Goal: Connect with others: Connect with others

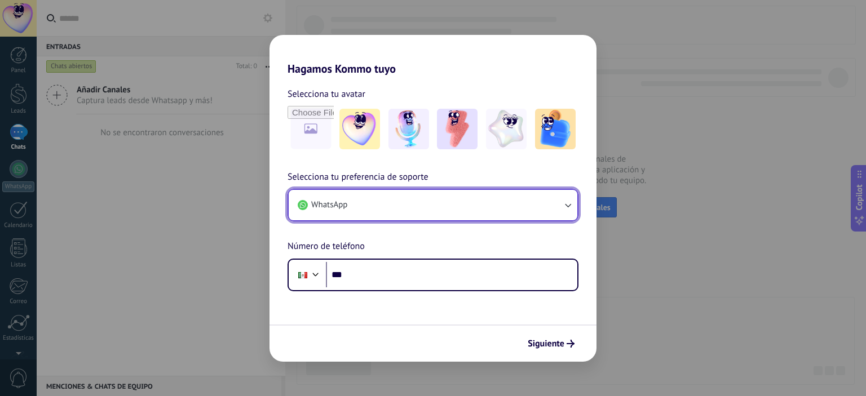
click at [374, 199] on button "WhatsApp" at bounding box center [433, 205] width 289 height 30
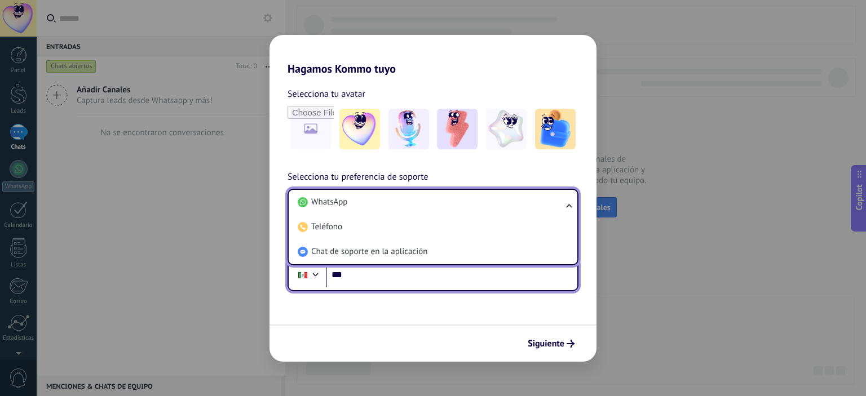
click at [356, 279] on input "***" at bounding box center [451, 275] width 251 height 26
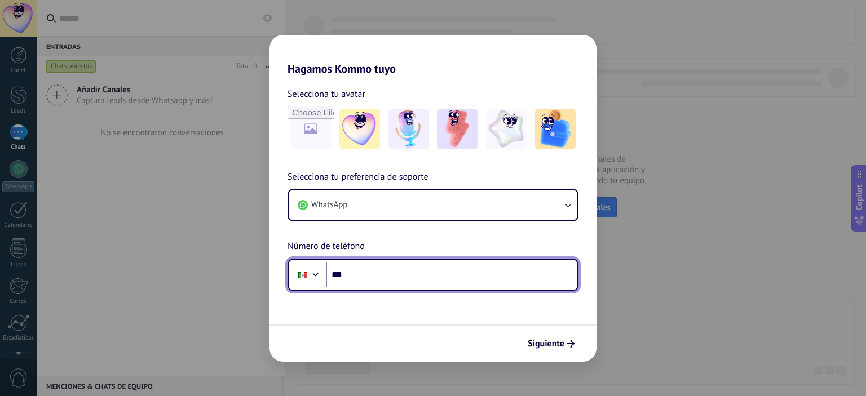
click at [356, 279] on input "***" at bounding box center [451, 275] width 251 height 26
type input "**********"
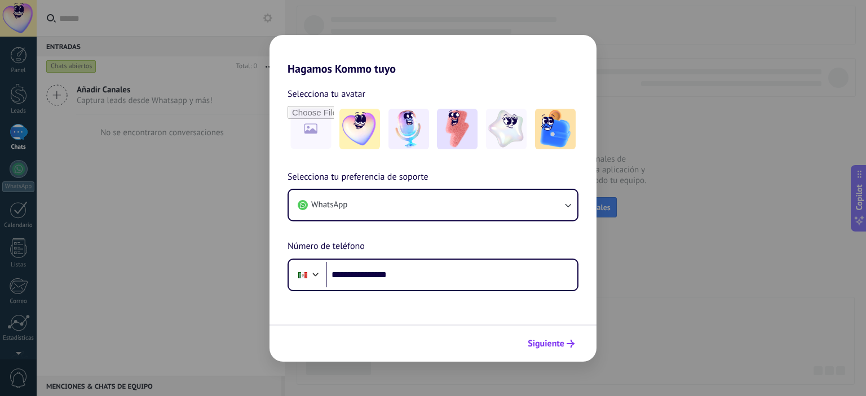
click at [544, 340] on span "Siguiente" at bounding box center [545, 344] width 37 height 8
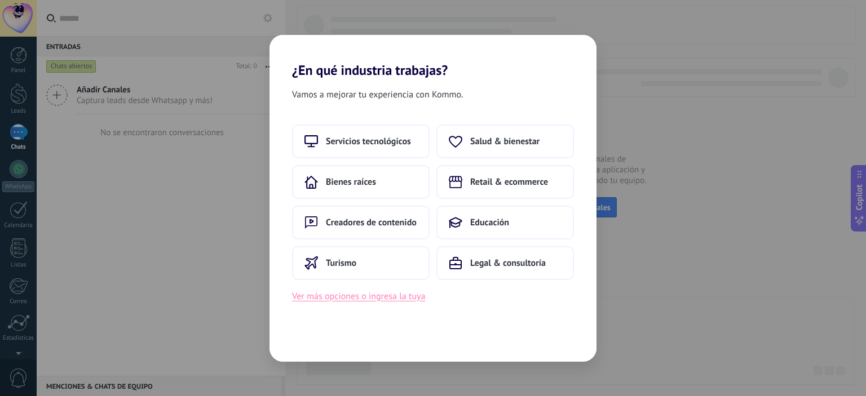
click at [376, 299] on button "Ver más opciones o ingresa la tuya" at bounding box center [358, 296] width 133 height 15
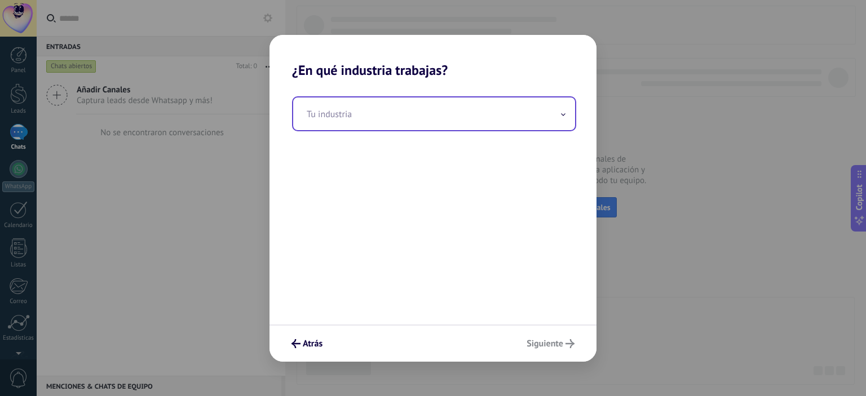
click at [401, 114] on input "text" at bounding box center [434, 113] width 282 height 33
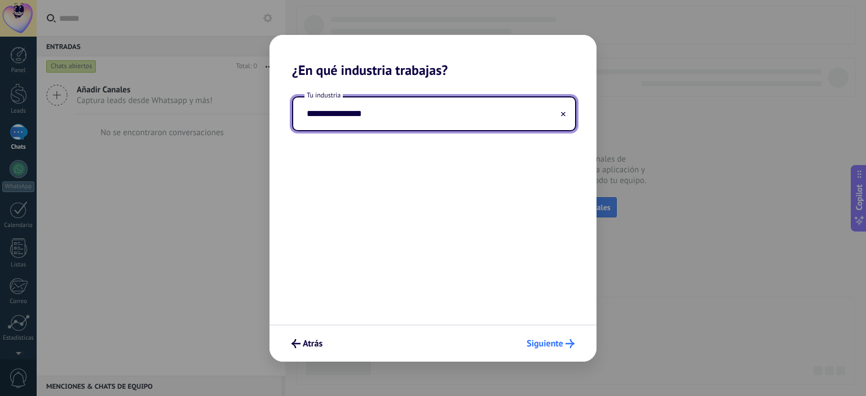
type input "**********"
click at [544, 341] on span "Siguiente" at bounding box center [544, 344] width 37 height 8
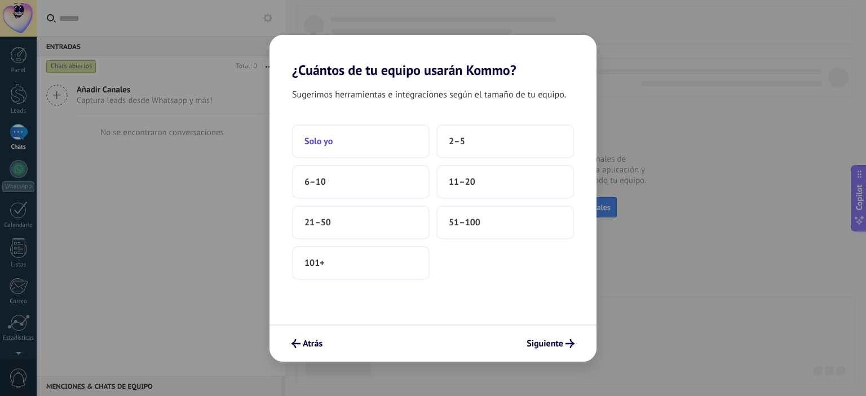
click at [361, 137] on button "Solo yo" at bounding box center [361, 142] width 138 height 34
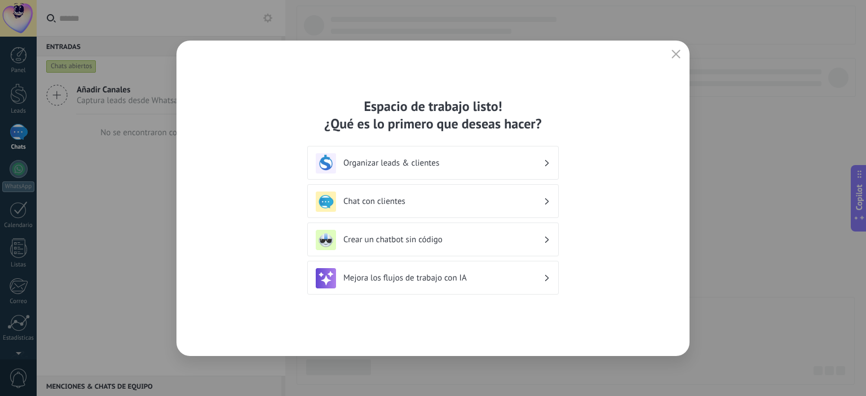
click at [444, 162] on h3 "Organizar leads & clientes" at bounding box center [443, 163] width 200 height 11
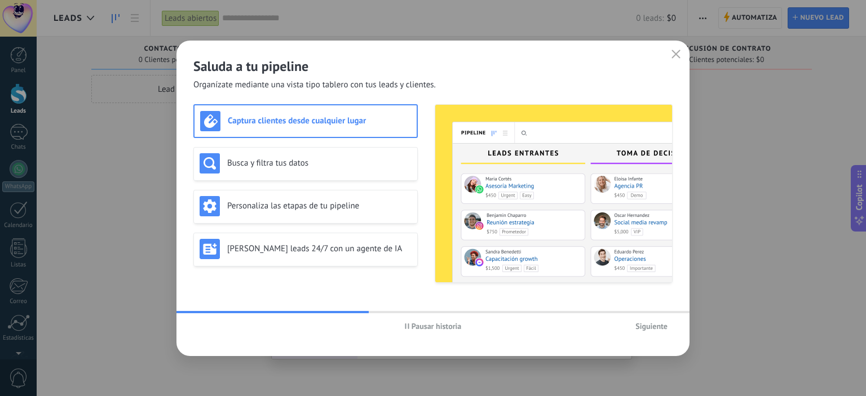
click at [648, 325] on span "Siguiente" at bounding box center [651, 326] width 32 height 8
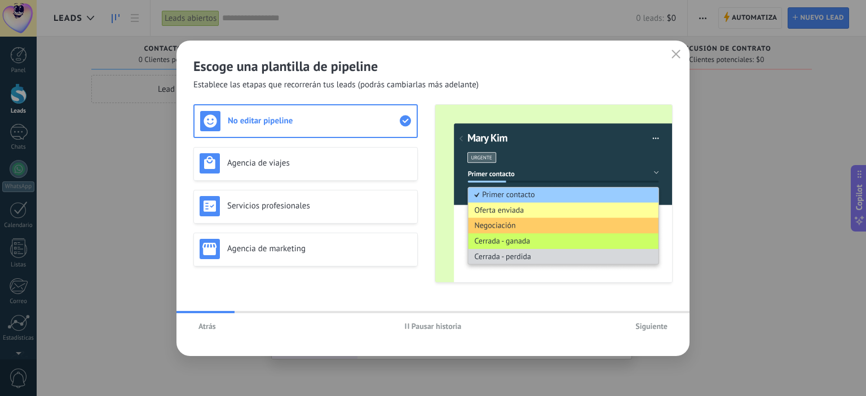
click at [648, 325] on span "Siguiente" at bounding box center [651, 326] width 32 height 8
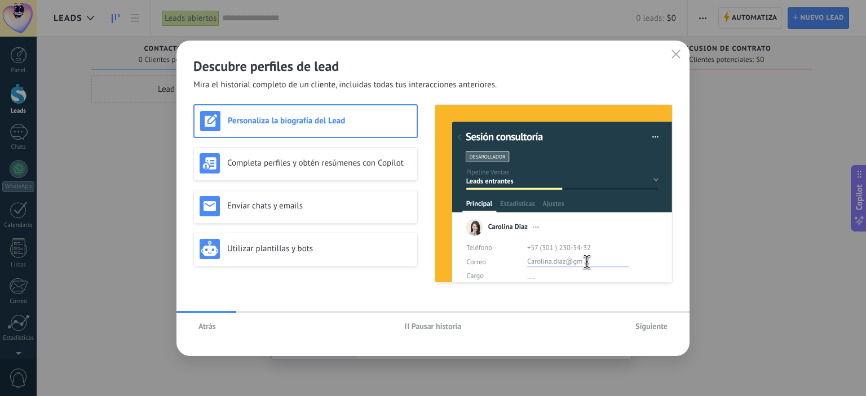
click at [648, 325] on span "Siguiente" at bounding box center [651, 326] width 32 height 8
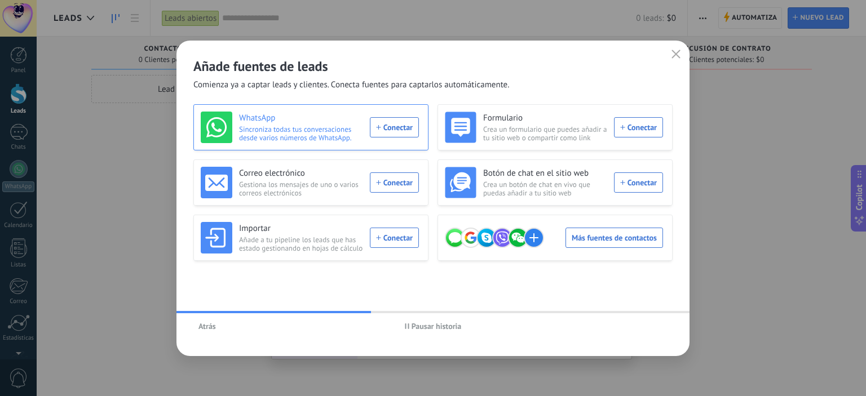
click at [393, 131] on div "WhatsApp Sincroniza todas tus conversaciones desde varios números de WhatsApp. …" at bounding box center [310, 128] width 218 height 32
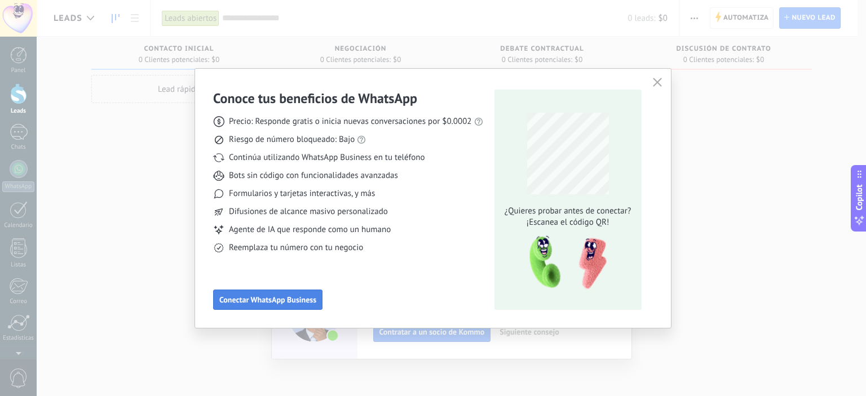
click at [291, 307] on button "Conectar WhatsApp Business" at bounding box center [267, 300] width 109 height 20
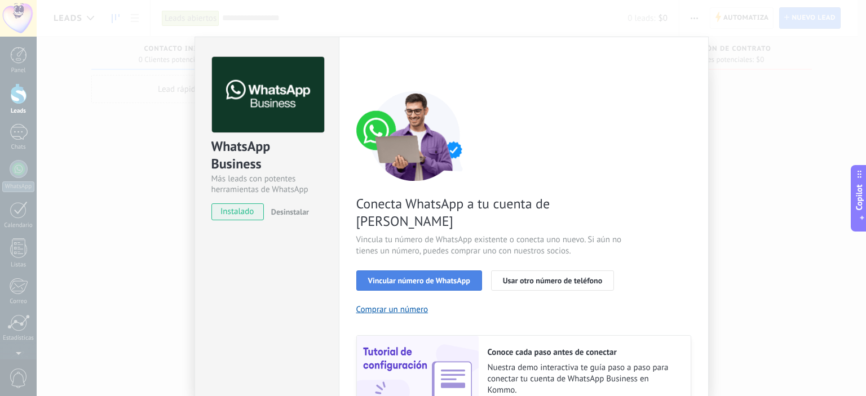
click at [442, 277] on span "Vincular número de WhatsApp" at bounding box center [419, 281] width 102 height 8
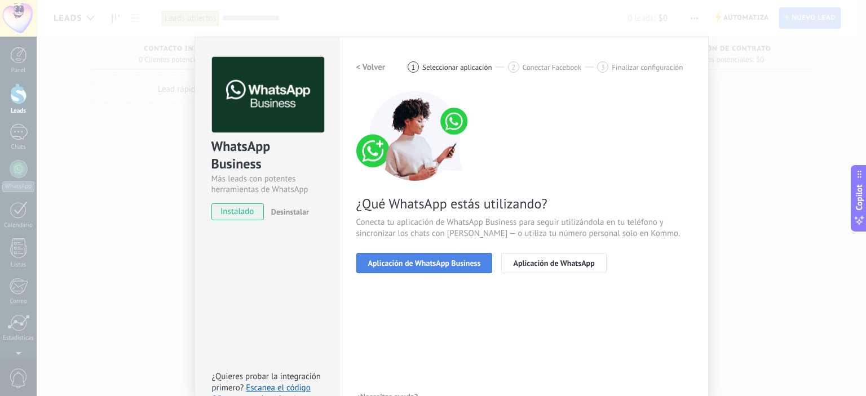
click at [450, 259] on span "Aplicación de WhatsApp Business" at bounding box center [424, 263] width 113 height 8
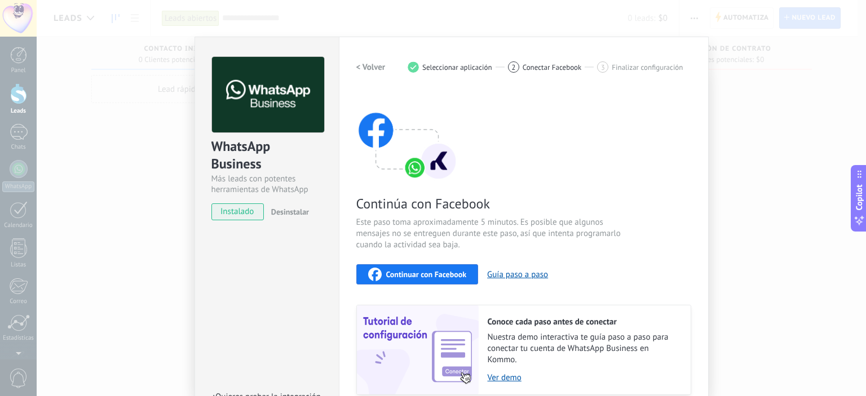
scroll to position [81, 0]
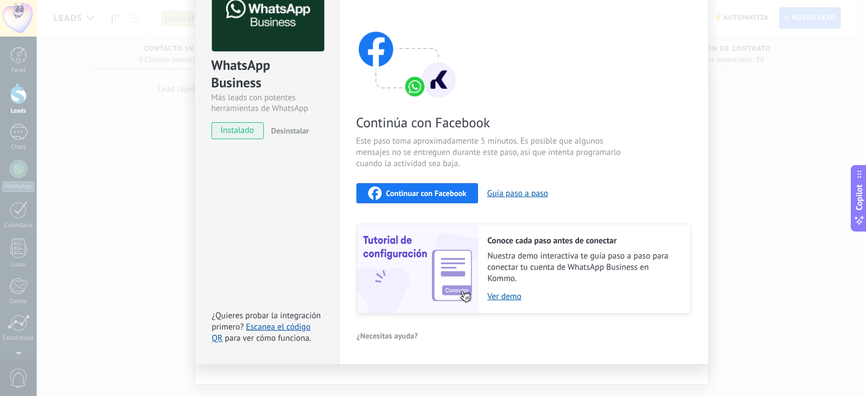
click at [449, 196] on span "Continuar con Facebook" at bounding box center [426, 193] width 81 height 8
click at [441, 189] on span "Continuar con Facebook" at bounding box center [426, 193] width 81 height 8
